Goal: Task Accomplishment & Management: Manage account settings

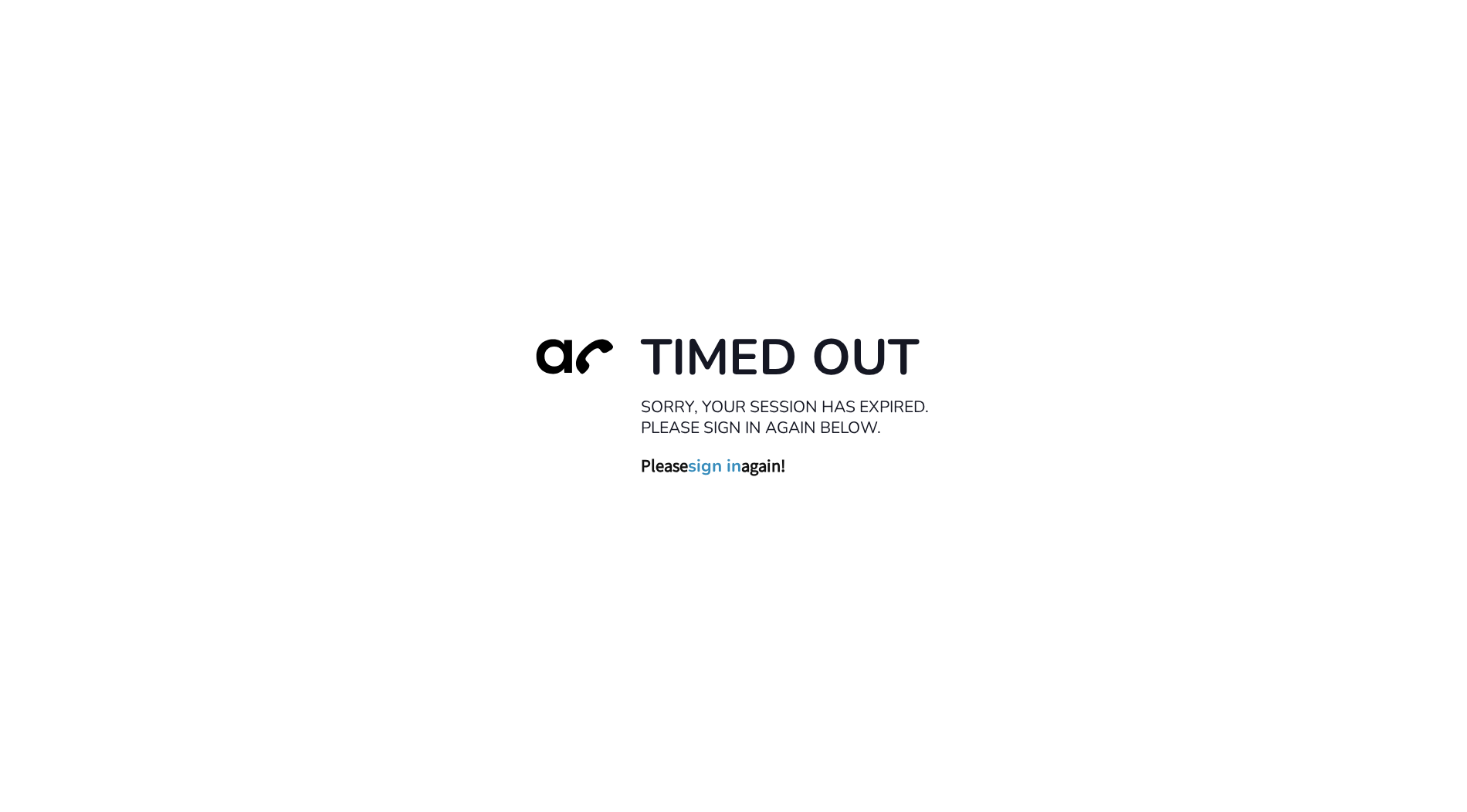
click at [741, 466] on link "sign in" at bounding box center [714, 467] width 54 height 22
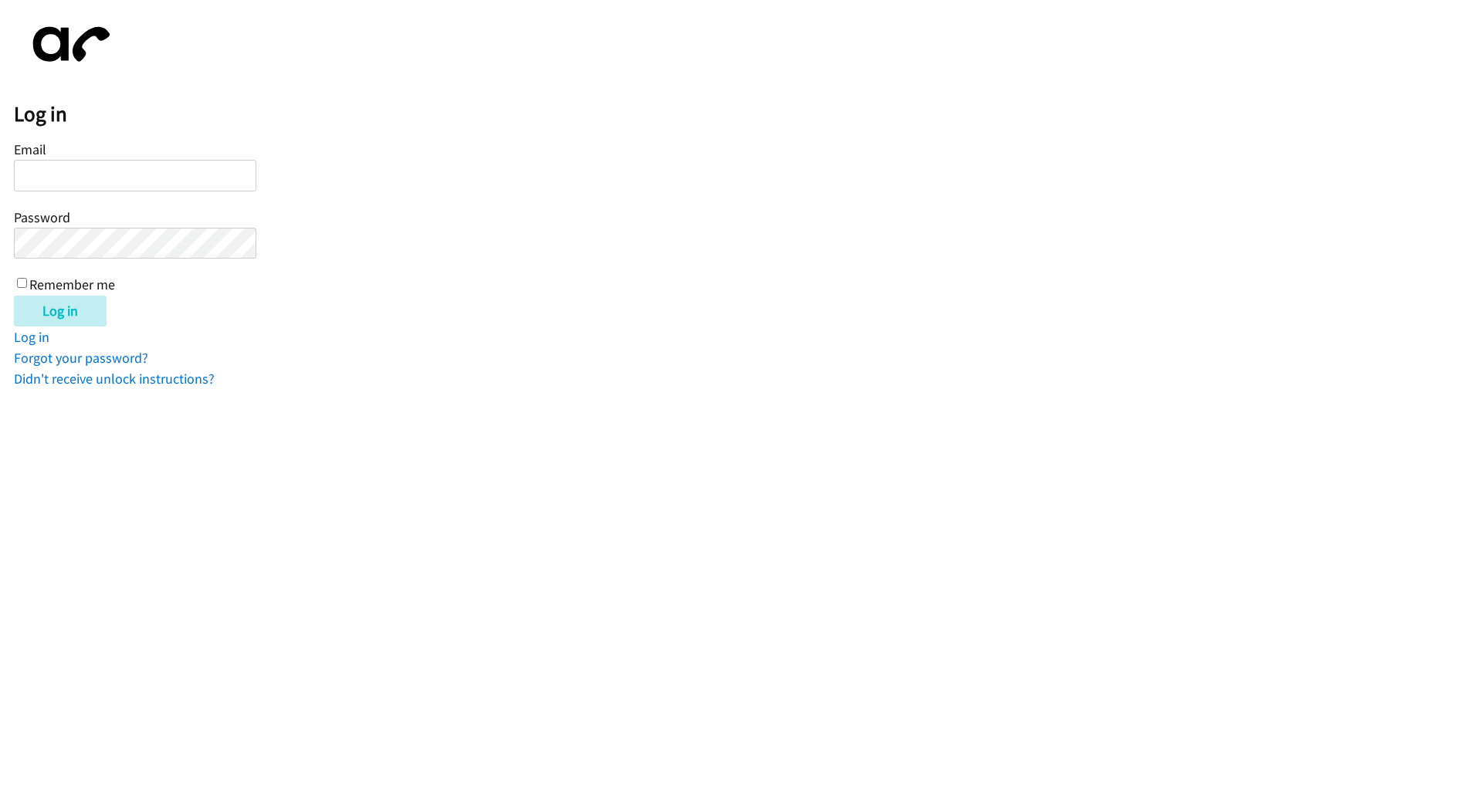
click at [165, 190] on input "Email" at bounding box center [135, 175] width 242 height 32
click at [170, 182] on input "Email" at bounding box center [135, 175] width 242 height 32
type input "marie@newfoundrentals.com"
click at [14, 296] on input "Log in" at bounding box center [60, 311] width 92 height 31
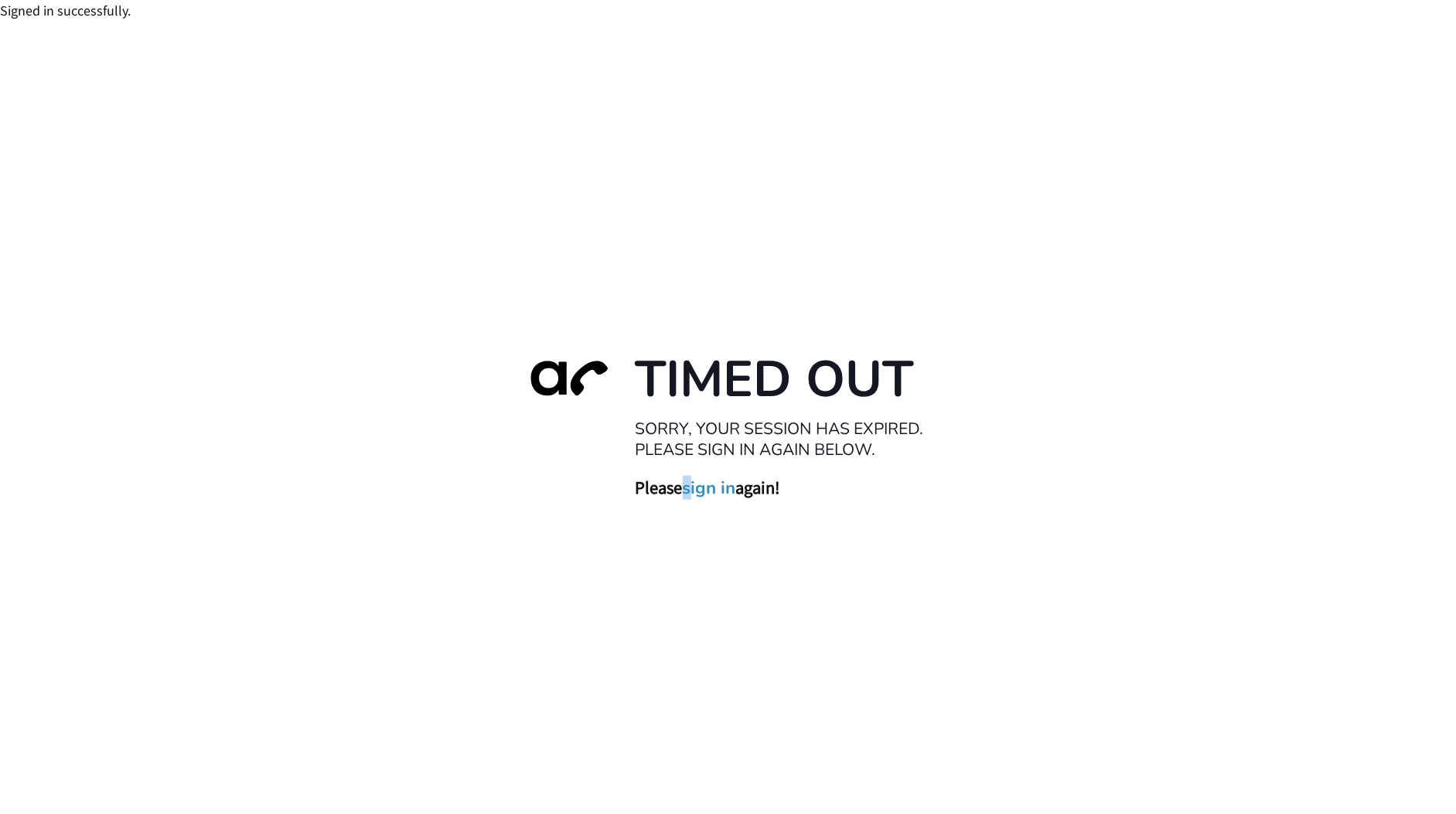
click at [695, 493] on h3 "Please sign in again!" at bounding box center [790, 487] width 310 height 23
click at [727, 496] on link "sign in" at bounding box center [709, 488] width 54 height 22
click at [732, 496] on link "sign in" at bounding box center [709, 488] width 54 height 22
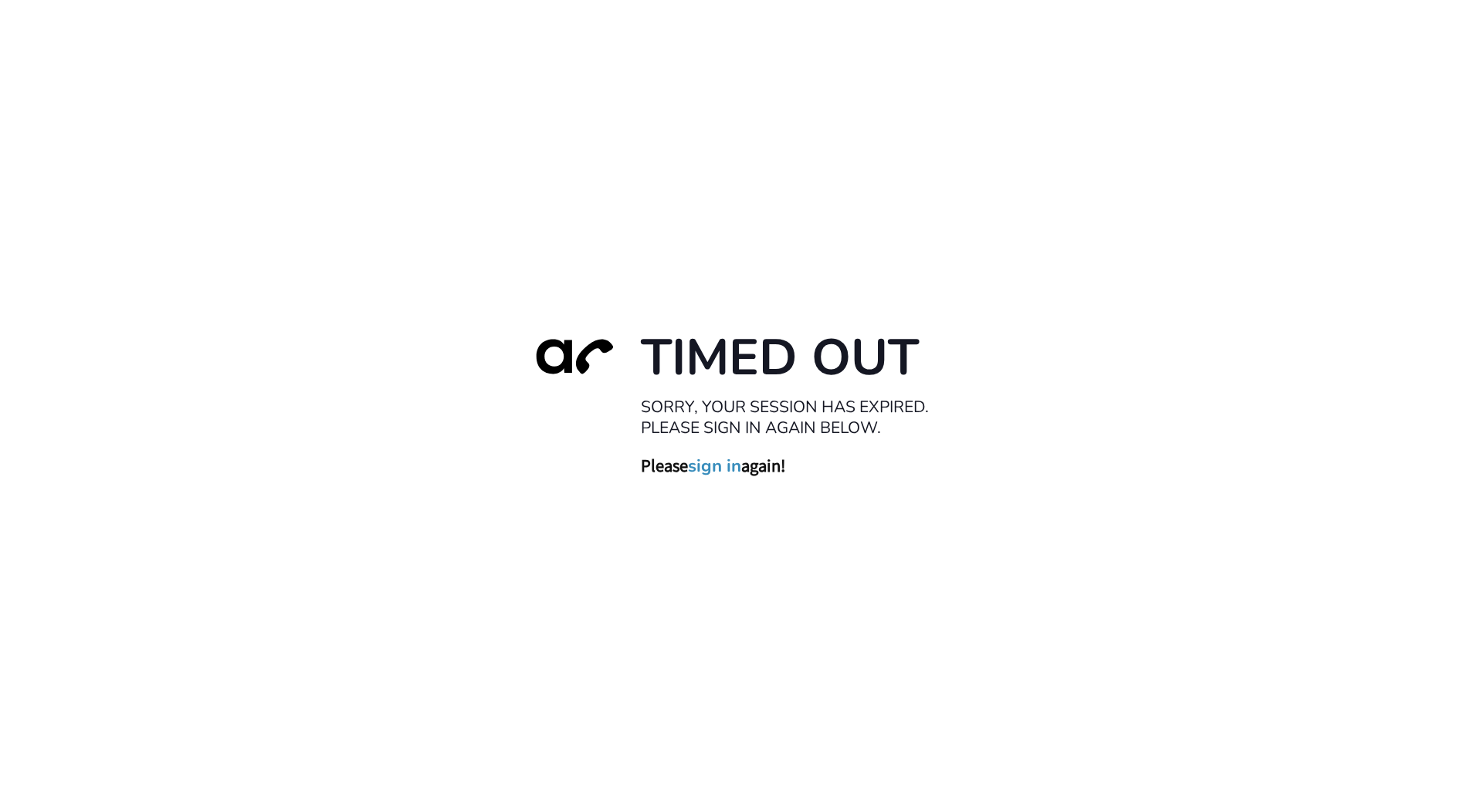
click at [734, 467] on link "sign in" at bounding box center [714, 467] width 54 height 22
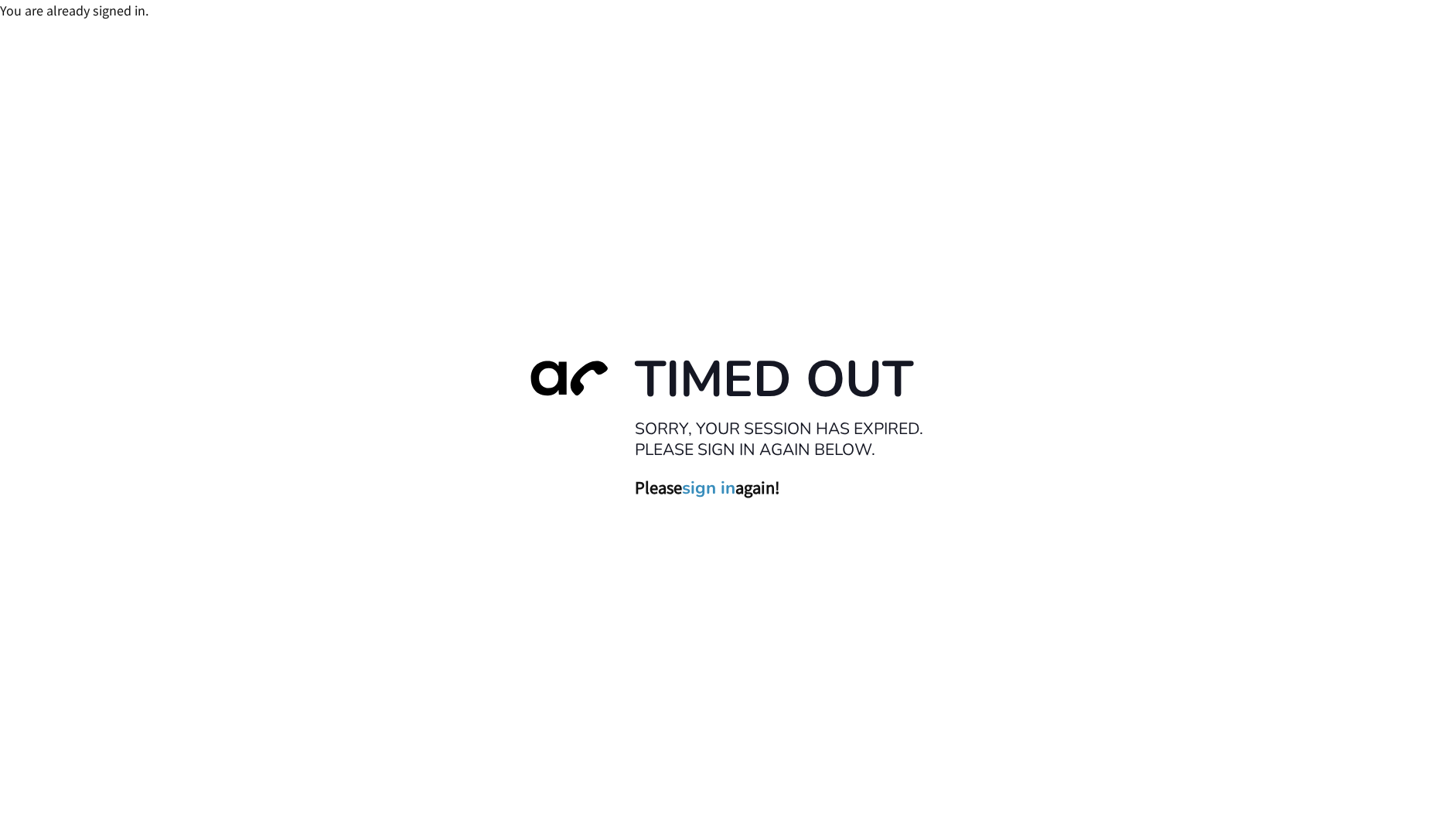
click at [724, 489] on link "sign in" at bounding box center [709, 488] width 54 height 22
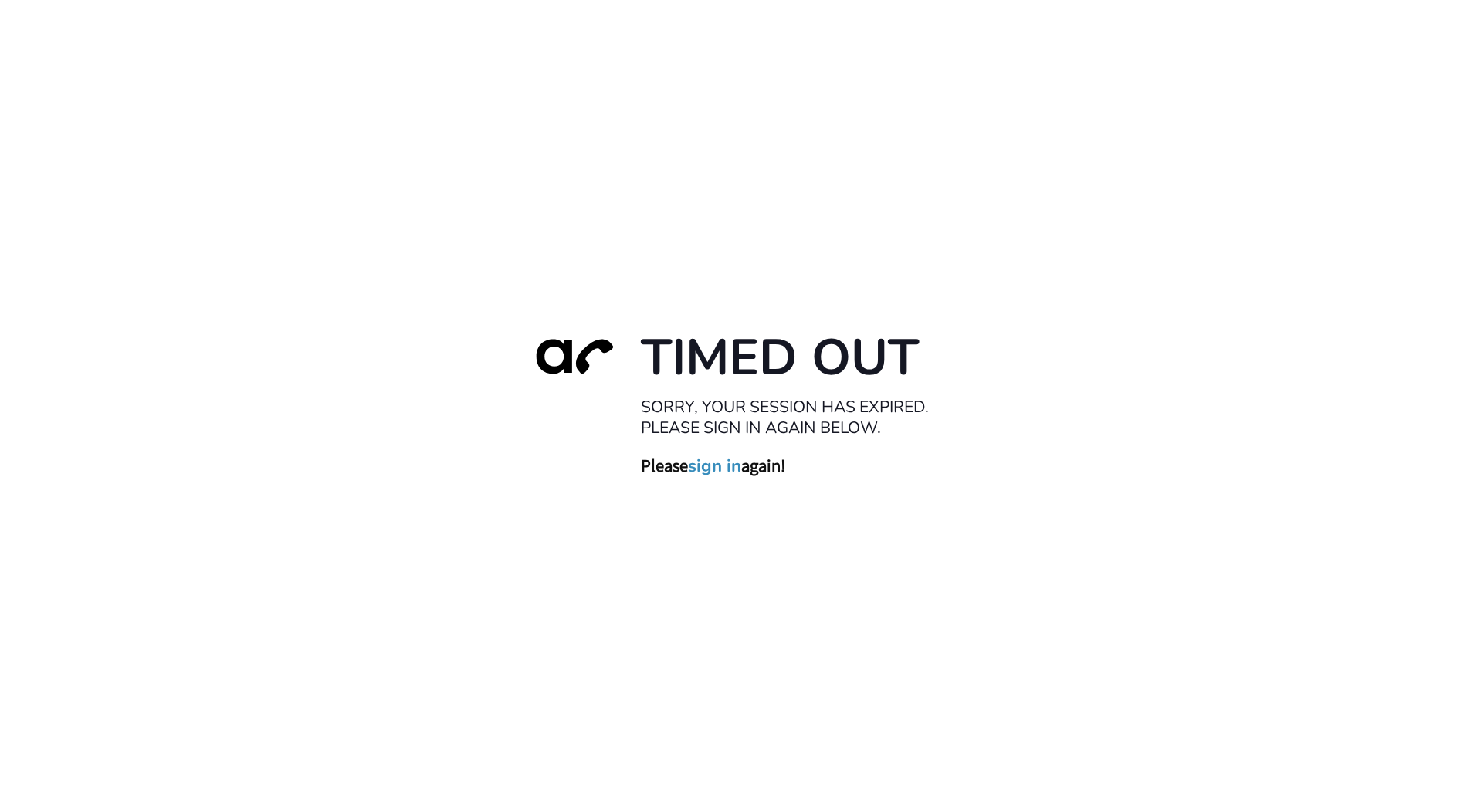
click at [719, 471] on link "sign in" at bounding box center [714, 467] width 54 height 22
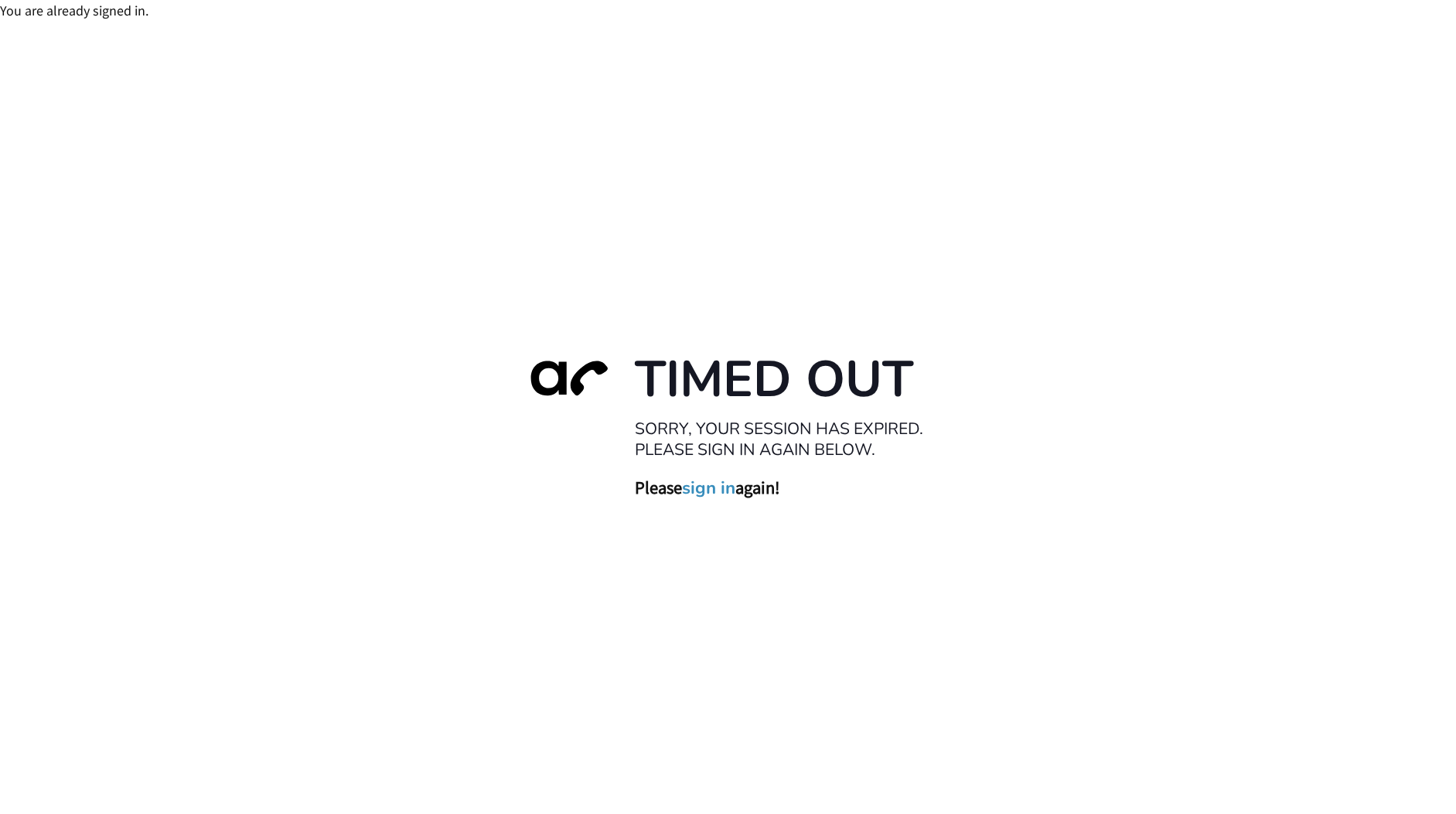
click at [693, 489] on link "sign in" at bounding box center [709, 488] width 54 height 22
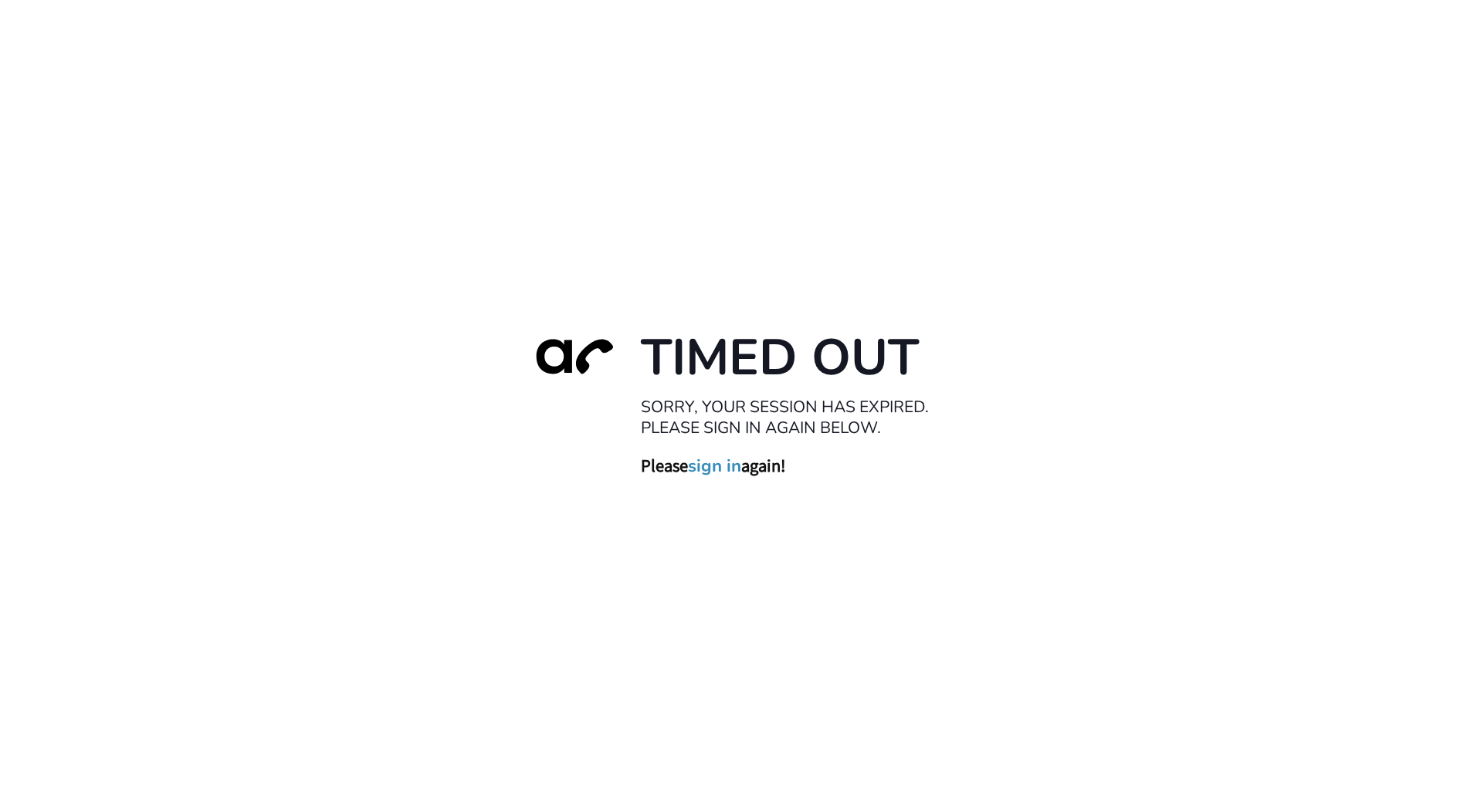
click at [381, 233] on div "Timed Out Sorry, your session has expired. Please sign in again below. Please s…" at bounding box center [733, 406] width 1467 height 812
click at [734, 464] on link "sign in" at bounding box center [714, 467] width 54 height 22
